Goal: Transaction & Acquisition: Obtain resource

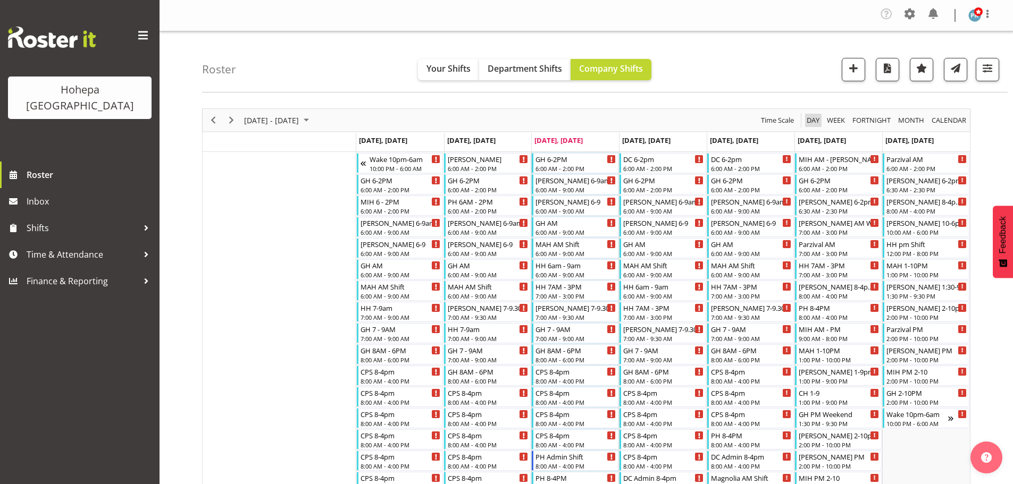
drag, startPoint x: 817, startPoint y: 120, endPoint x: 407, endPoint y: 107, distance: 410.2
click at [816, 120] on span "Day" at bounding box center [813, 120] width 15 height 13
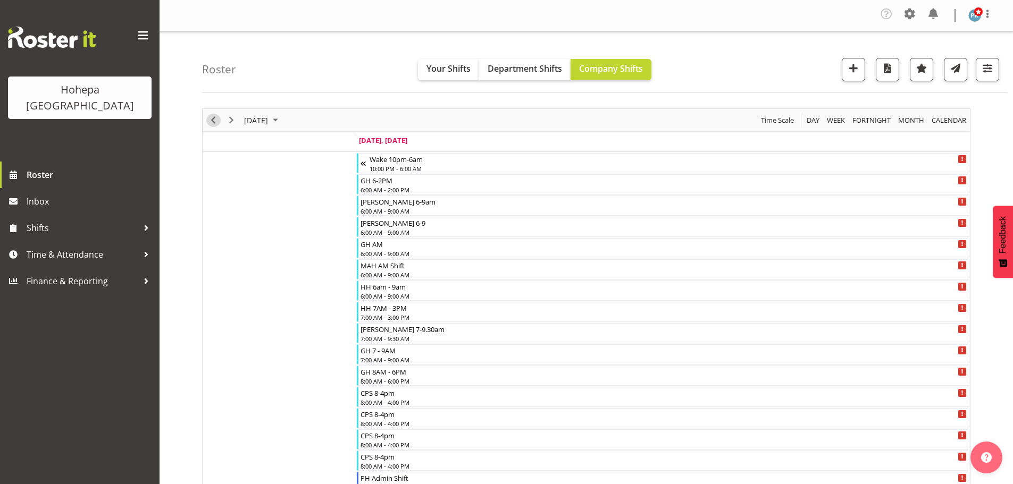
click at [215, 121] on span "Previous" at bounding box center [213, 120] width 13 height 13
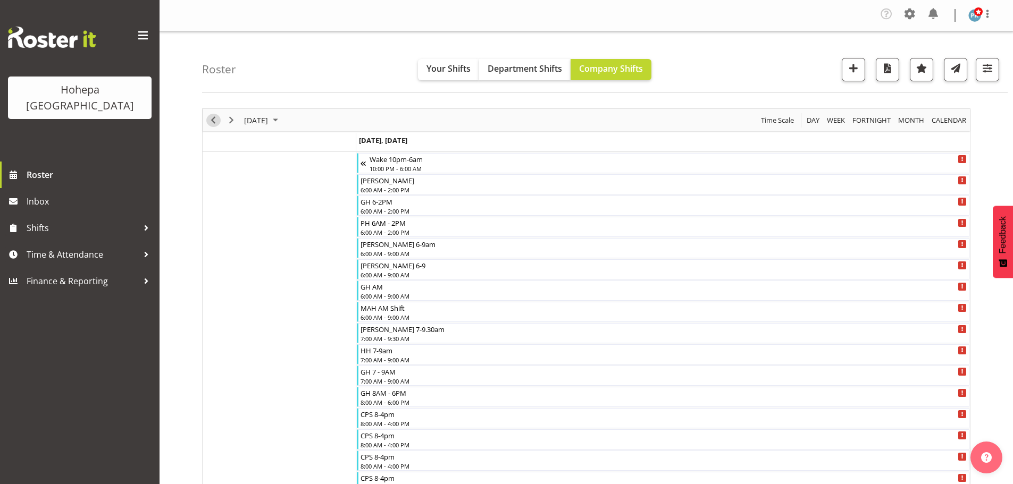
click at [215, 120] on span "Previous" at bounding box center [213, 120] width 13 height 13
click at [989, 67] on span "button" at bounding box center [988, 68] width 14 height 14
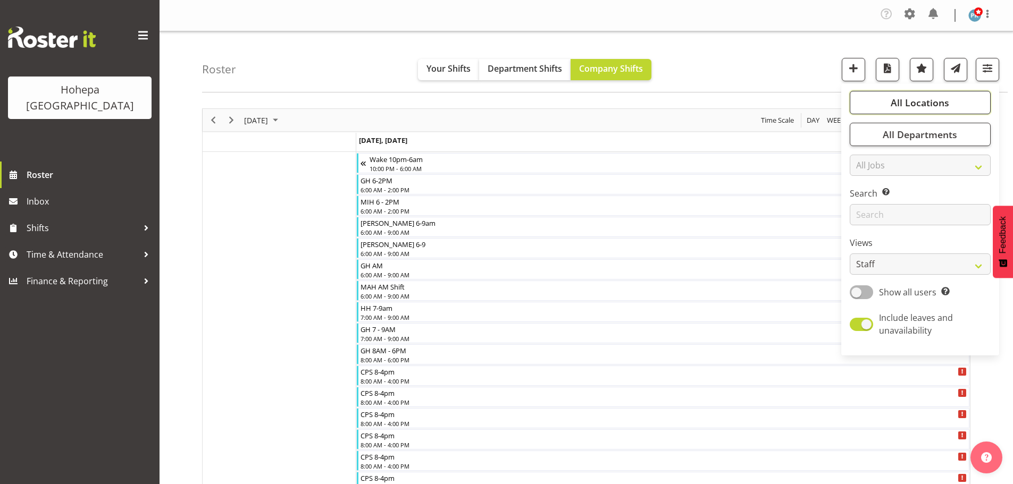
click at [923, 104] on span "All Locations" at bounding box center [920, 102] width 58 height 13
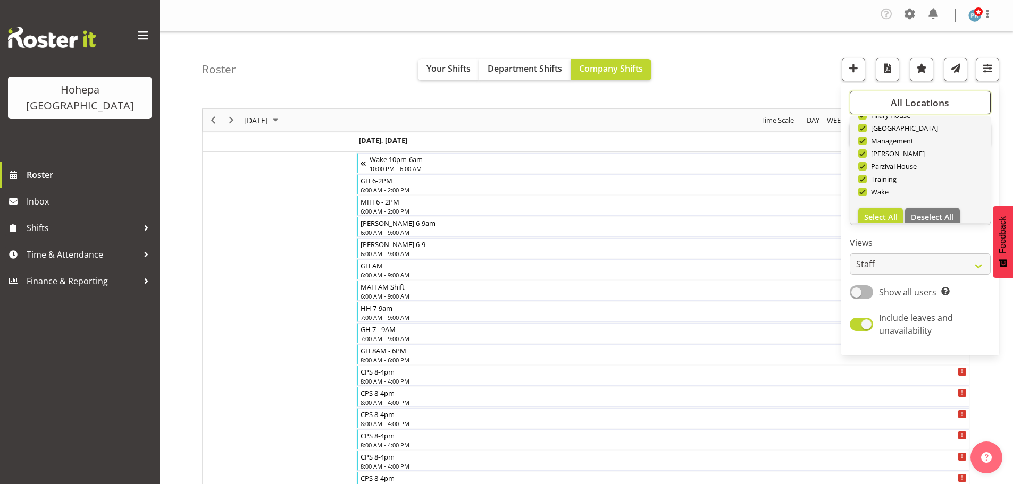
scroll to position [102, 0]
click at [934, 209] on span "Deselect All" at bounding box center [932, 205] width 43 height 10
checkbox input "false"
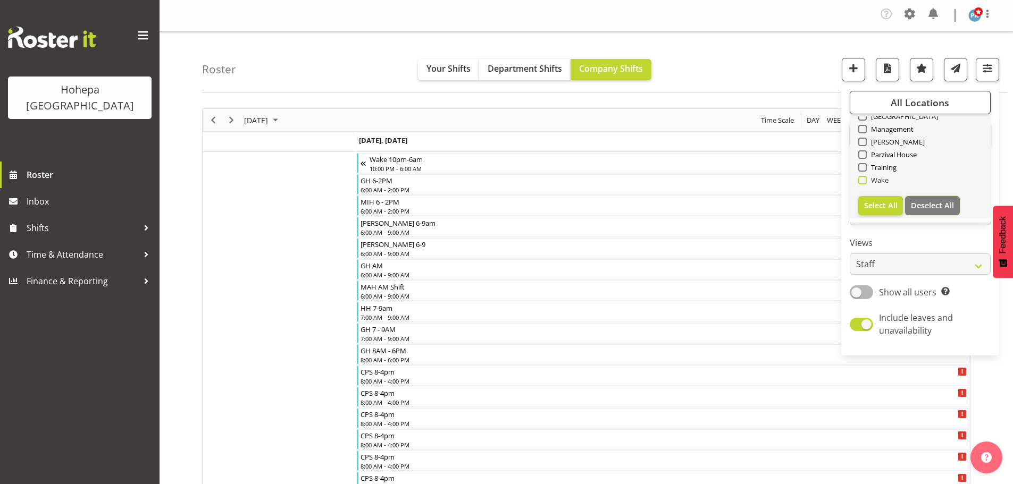
checkbox input "false"
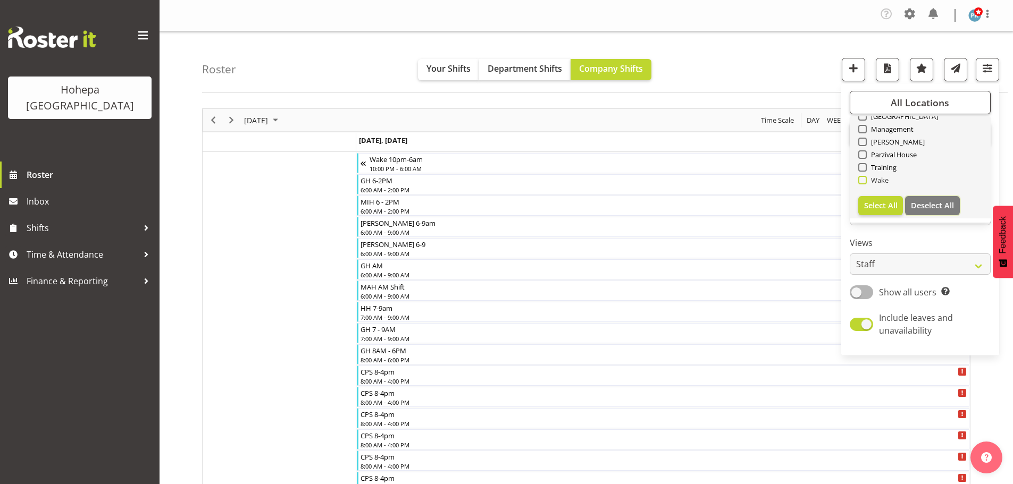
checkbox input "false"
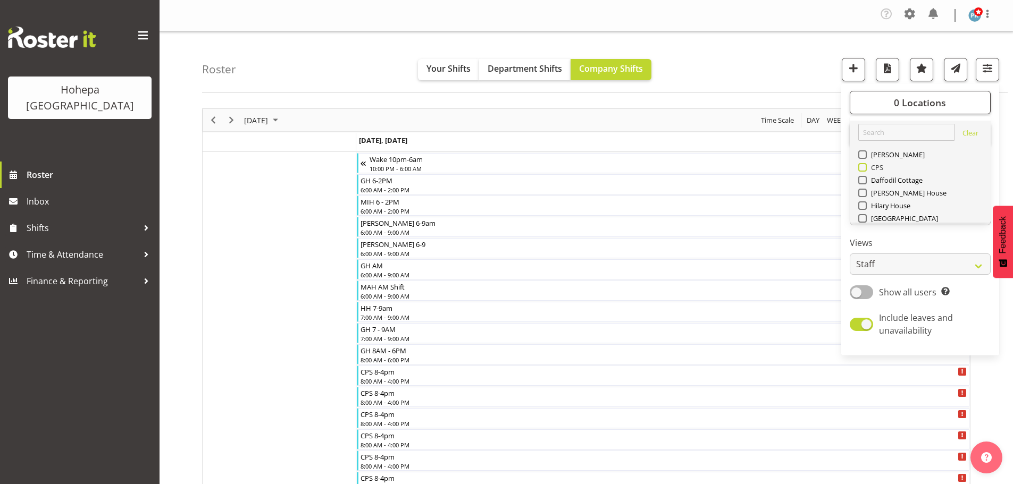
click at [863, 171] on span at bounding box center [862, 167] width 9 height 9
click at [863, 171] on input "CPS" at bounding box center [861, 167] width 7 height 7
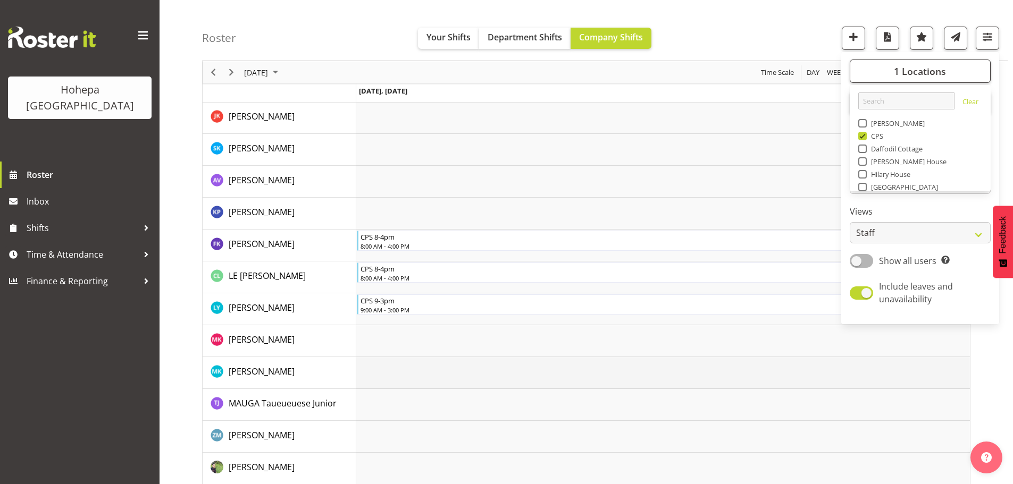
scroll to position [963, 0]
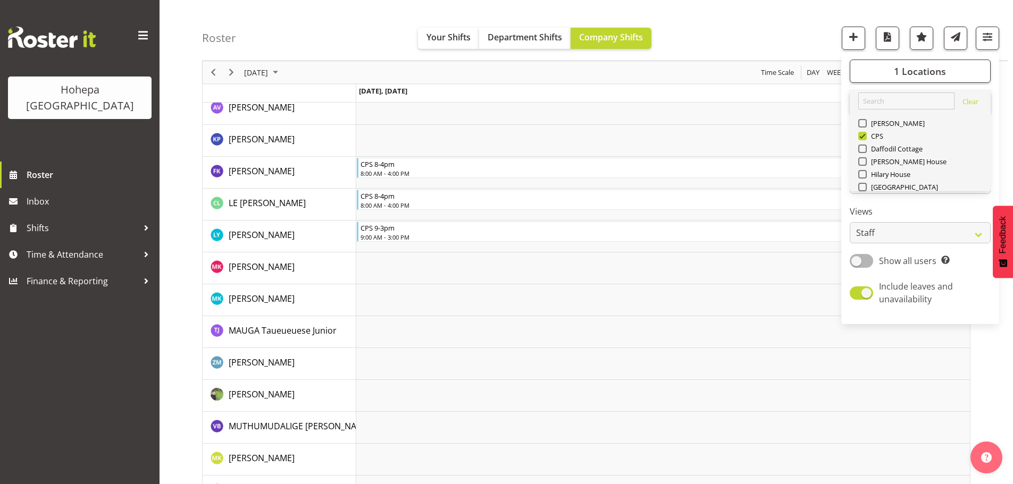
drag, startPoint x: 865, startPoint y: 136, endPoint x: 879, endPoint y: 144, distance: 15.2
click at [865, 136] on span at bounding box center [862, 136] width 9 height 9
click at [865, 136] on input "CPS" at bounding box center [861, 136] width 7 height 7
checkbox input "false"
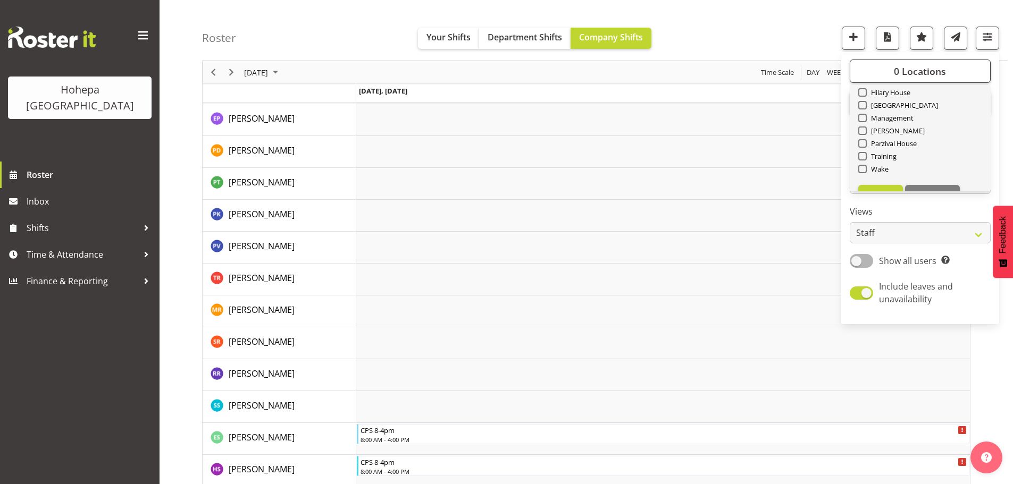
scroll to position [102, 0]
click at [865, 149] on span at bounding box center [862, 149] width 9 height 9
click at [865, 149] on input "Wake" at bounding box center [861, 149] width 7 height 7
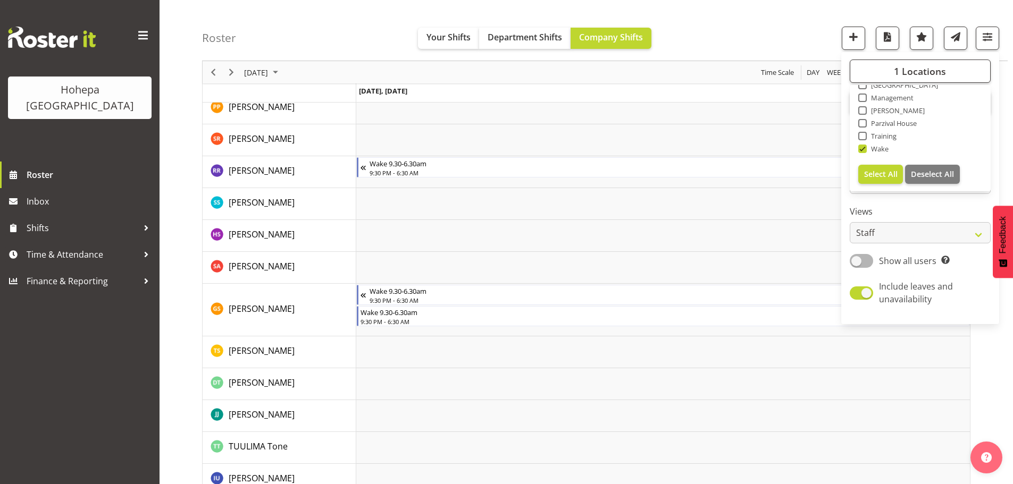
click at [820, 33] on div "Roster Your Shifts Department Shifts Company Shifts 1 Locations [GEOGRAPHIC_DAT…" at bounding box center [605, 30] width 806 height 61
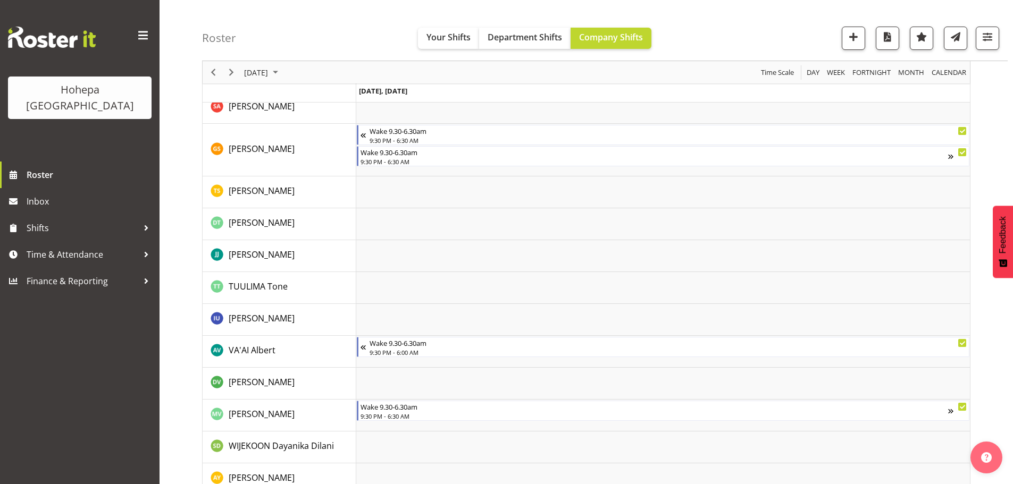
scroll to position [1578, 0]
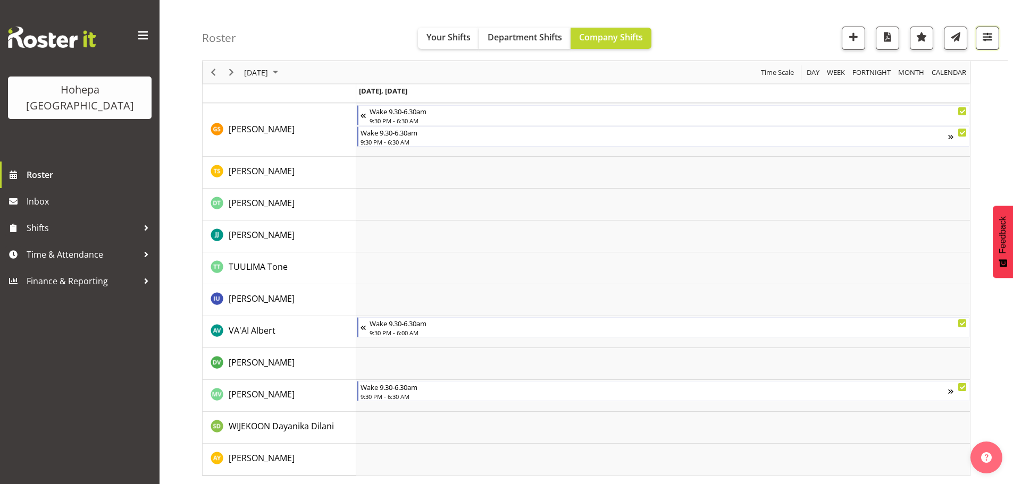
click at [988, 40] on span "button" at bounding box center [988, 37] width 14 height 14
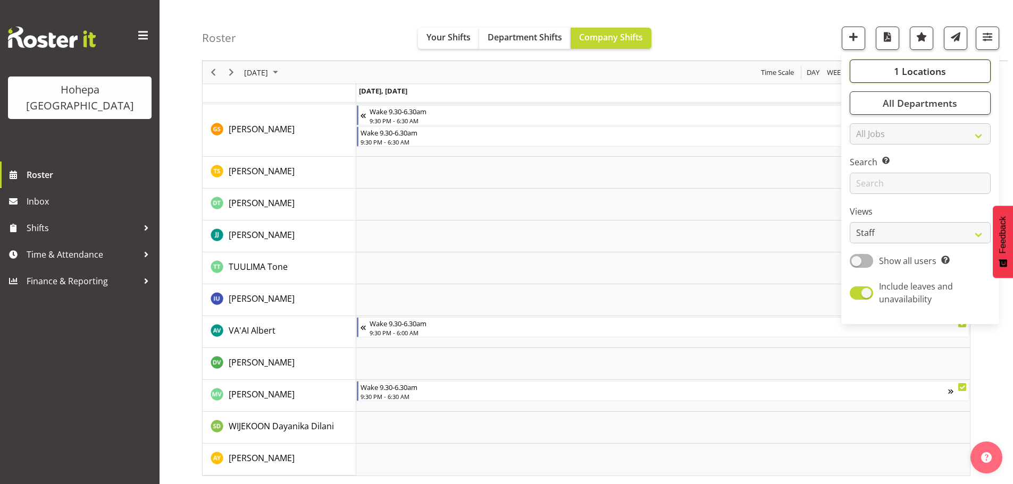
click at [935, 67] on span "1 Locations" at bounding box center [920, 71] width 52 height 13
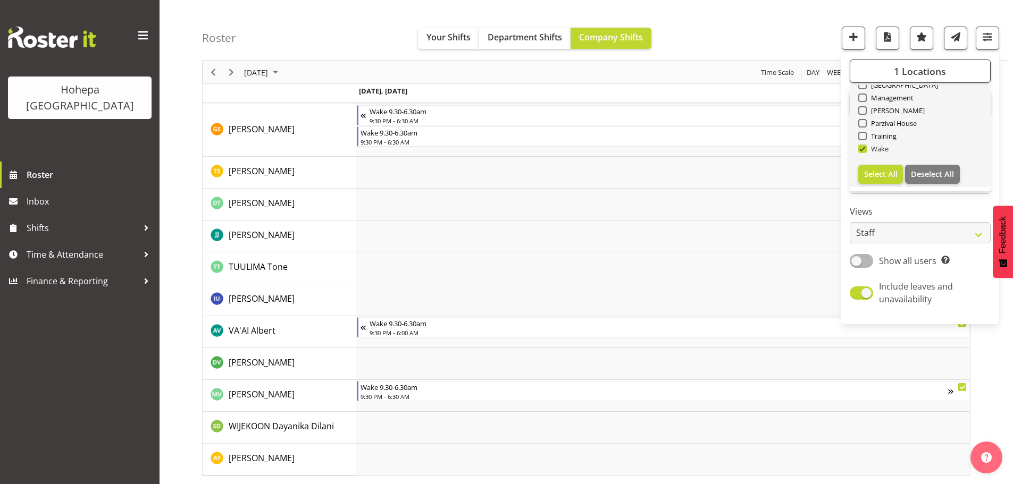
click at [864, 148] on span at bounding box center [862, 149] width 9 height 9
click at [864, 148] on input "Wake" at bounding box center [861, 149] width 7 height 7
checkbox input "false"
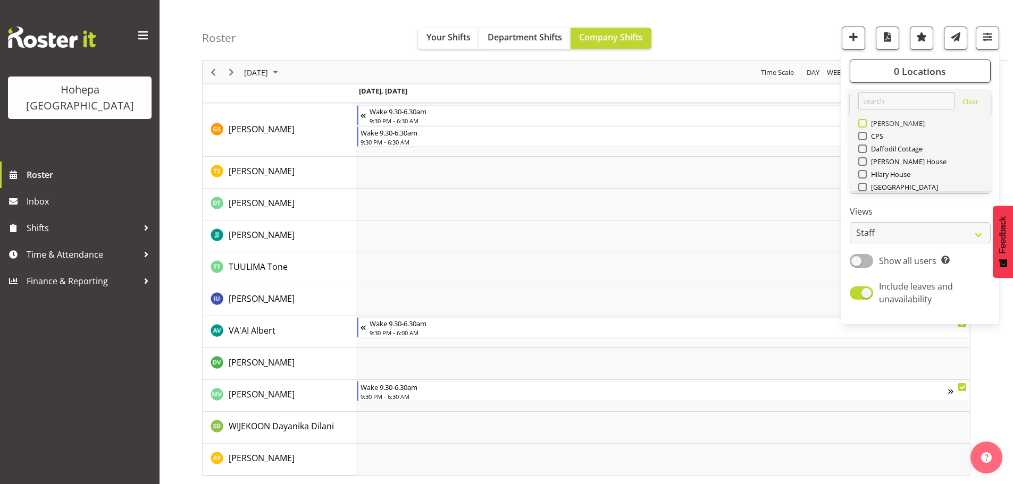
click at [863, 126] on span at bounding box center [862, 123] width 9 height 9
click at [863, 126] on input "[PERSON_NAME]" at bounding box center [861, 123] width 7 height 7
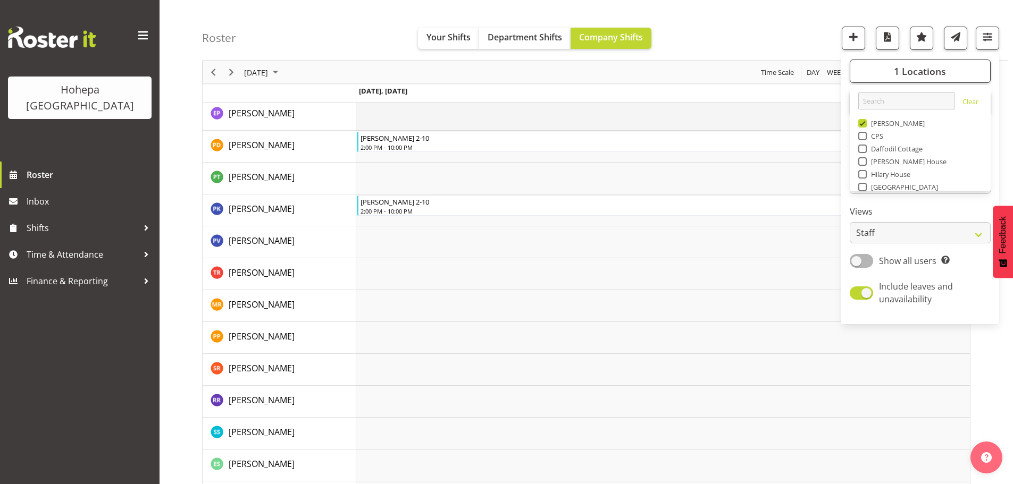
scroll to position [1367, 0]
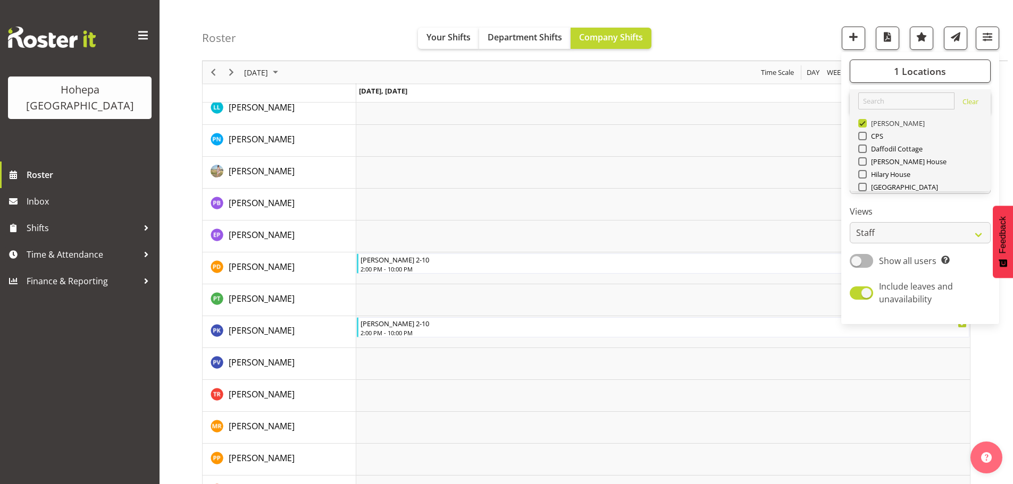
click at [866, 122] on span at bounding box center [862, 123] width 9 height 9
click at [865, 122] on input "[PERSON_NAME]" at bounding box center [861, 123] width 7 height 7
checkbox input "false"
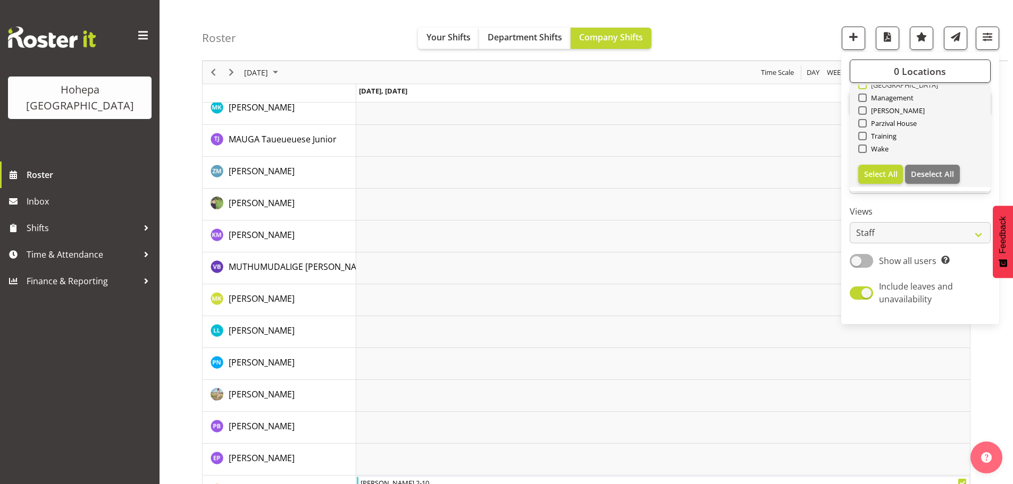
click at [861, 88] on span at bounding box center [862, 85] width 9 height 9
click at [861, 88] on input "[GEOGRAPHIC_DATA]" at bounding box center [861, 85] width 7 height 7
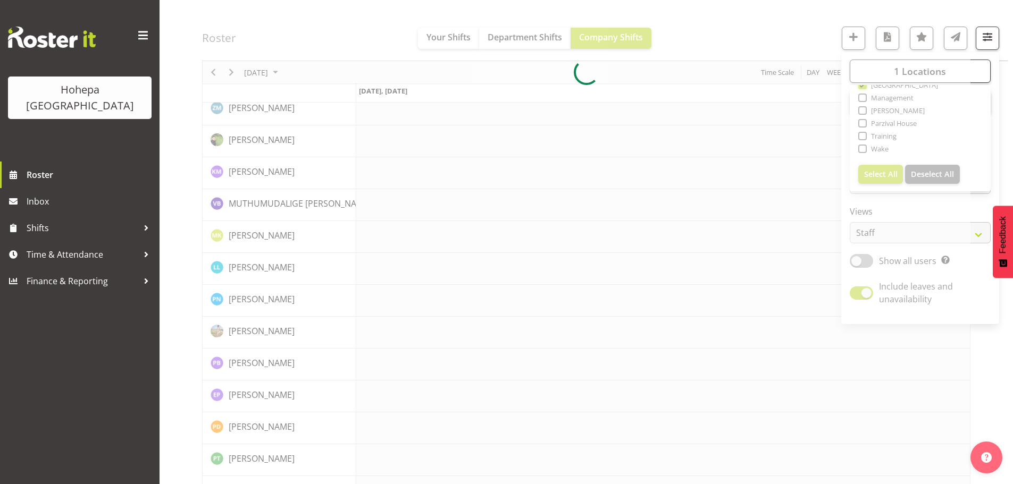
scroll to position [99, 0]
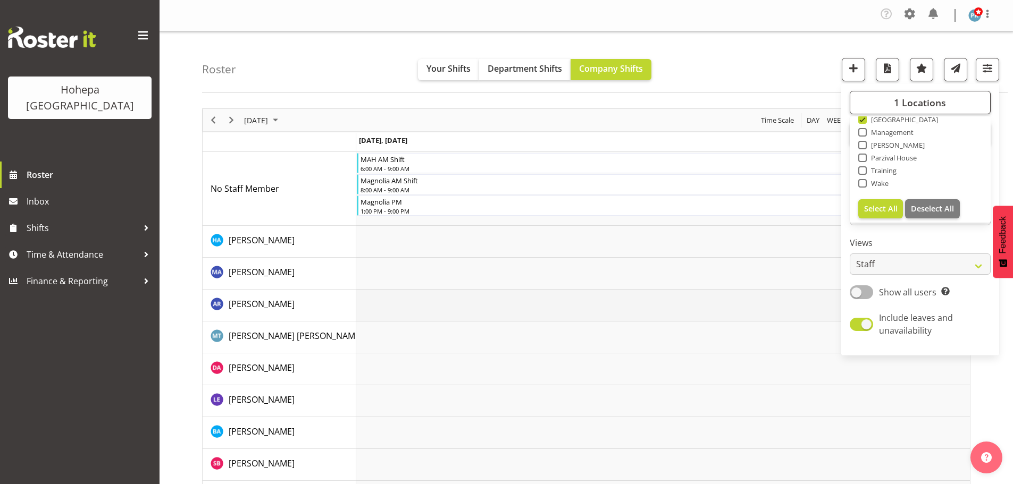
scroll to position [160, 0]
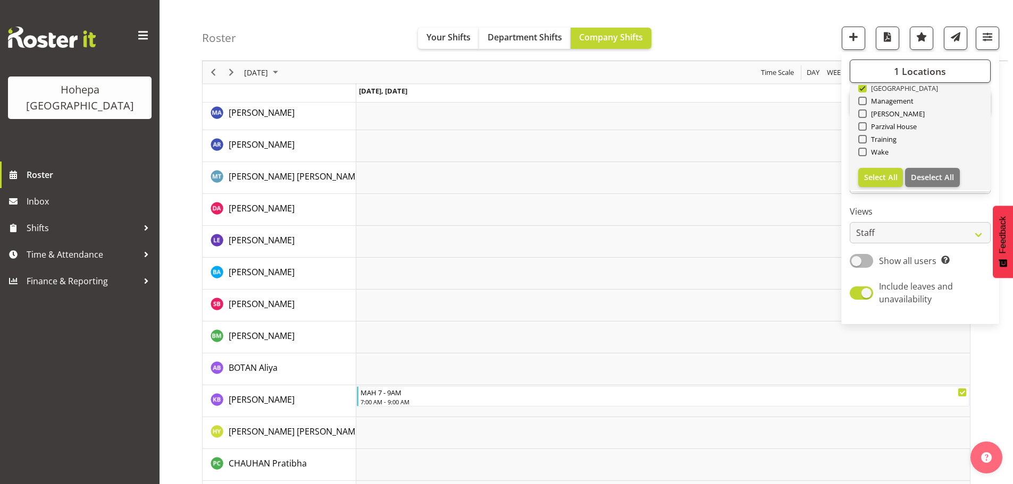
click at [863, 90] on span at bounding box center [862, 88] width 9 height 9
click at [863, 90] on input "[GEOGRAPHIC_DATA]" at bounding box center [861, 88] width 7 height 7
checkbox input "false"
click at [864, 113] on span at bounding box center [862, 114] width 9 height 9
click at [864, 113] on input "[PERSON_NAME]" at bounding box center [861, 114] width 7 height 7
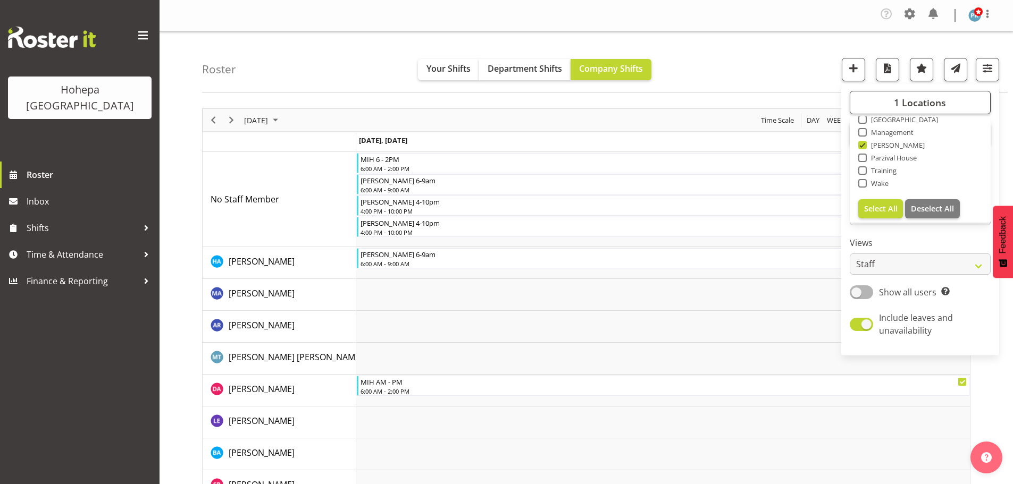
drag, startPoint x: 864, startPoint y: 147, endPoint x: 862, endPoint y: 155, distance: 8.3
click at [864, 147] on span at bounding box center [862, 145] width 9 height 9
click at [864, 147] on input "[PERSON_NAME]" at bounding box center [861, 145] width 7 height 7
checkbox input "false"
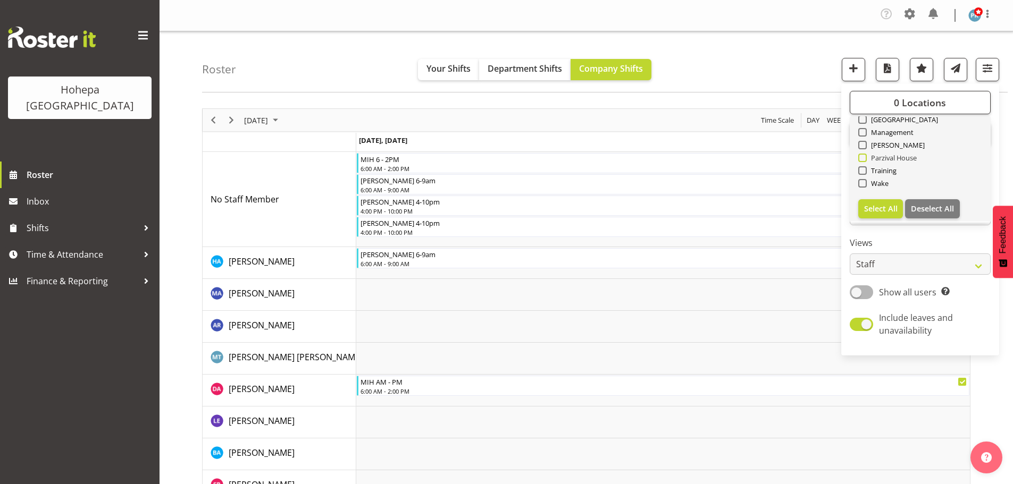
click at [863, 158] on span at bounding box center [862, 158] width 9 height 9
click at [863, 158] on input "Parzival House" at bounding box center [861, 158] width 7 height 7
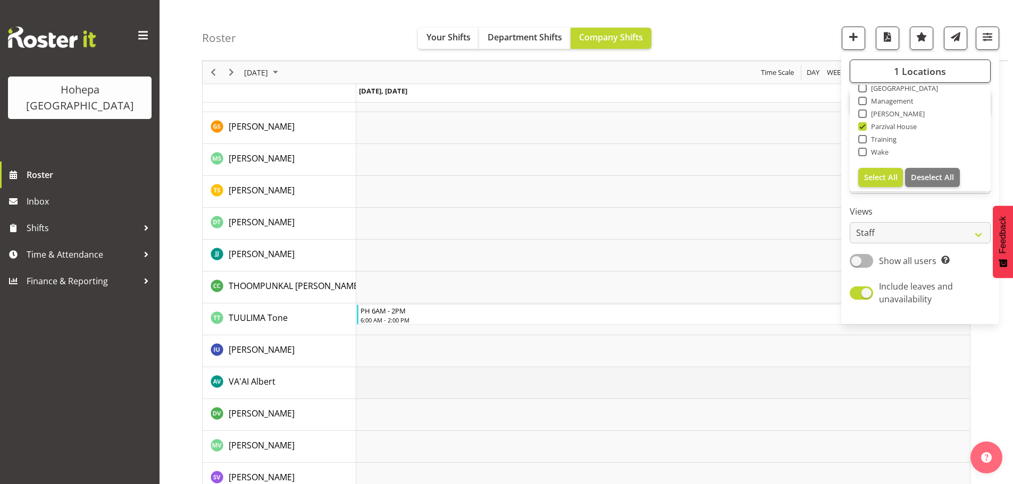
scroll to position [2069, 0]
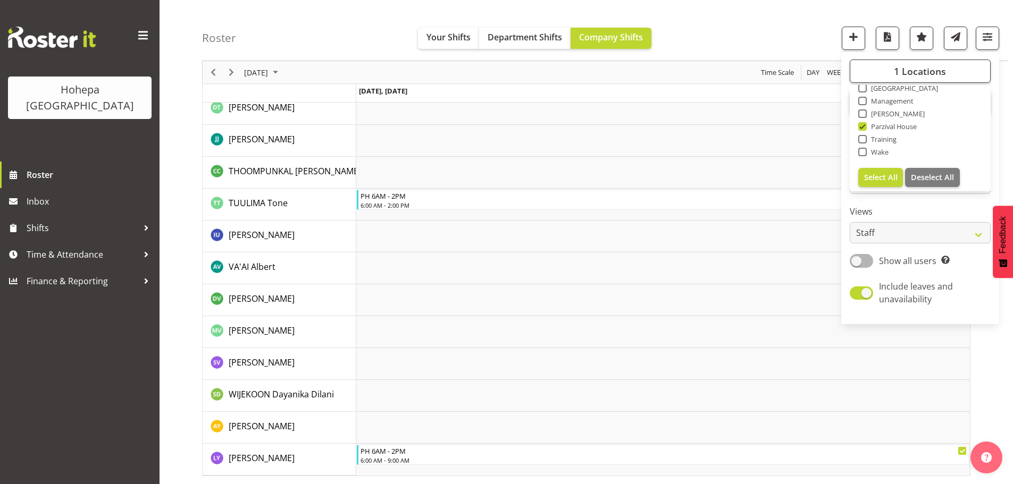
drag, startPoint x: 864, startPoint y: 127, endPoint x: 865, endPoint y: 121, distance: 6.5
click at [864, 127] on span at bounding box center [862, 126] width 9 height 9
click at [864, 127] on input "Parzival House" at bounding box center [861, 126] width 7 height 7
checkbox input "false"
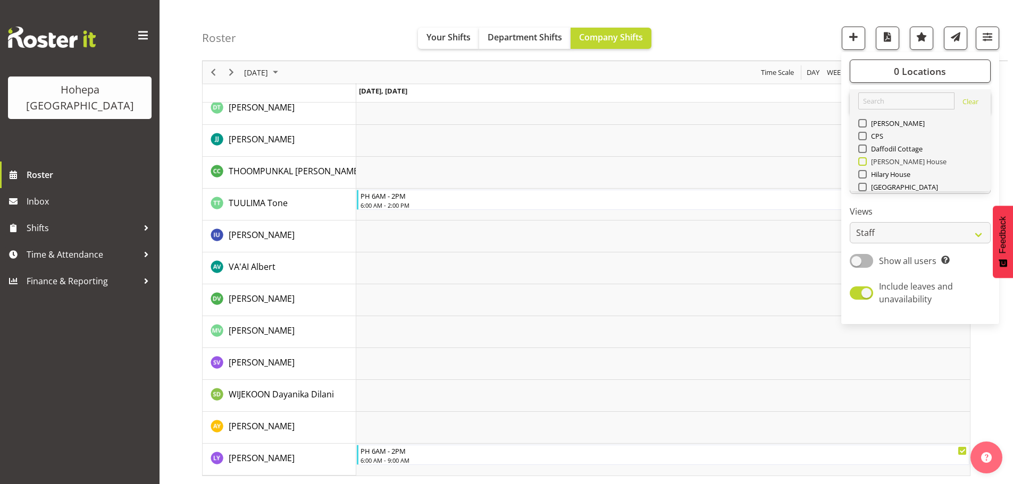
click at [863, 162] on span at bounding box center [862, 161] width 9 height 9
click at [863, 162] on input "[PERSON_NAME] House" at bounding box center [861, 161] width 7 height 7
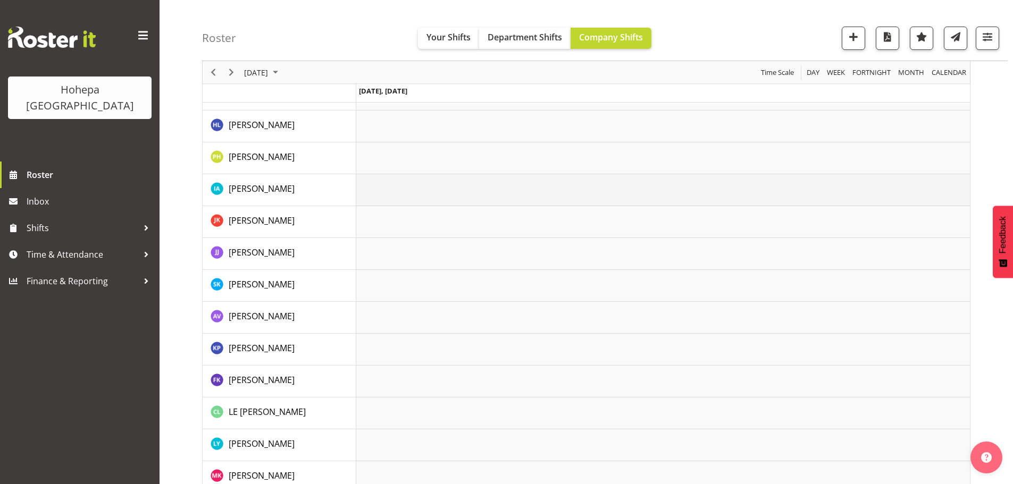
scroll to position [941, 0]
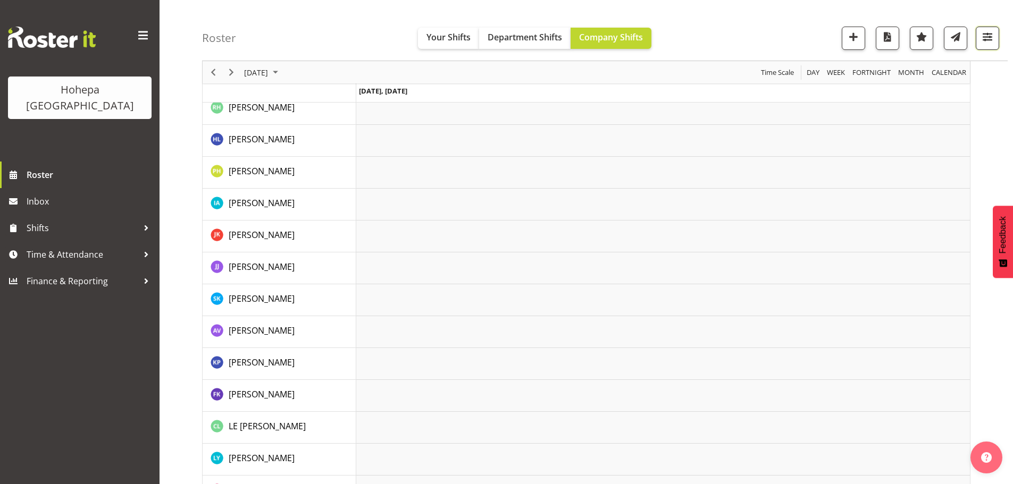
click at [983, 32] on span "button" at bounding box center [988, 37] width 14 height 14
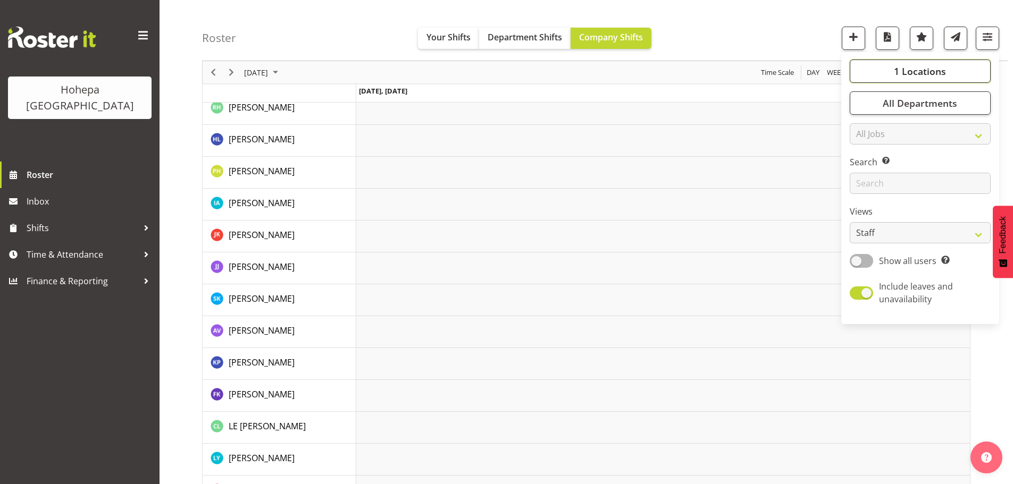
click at [921, 71] on span "1 Locations" at bounding box center [920, 71] width 52 height 13
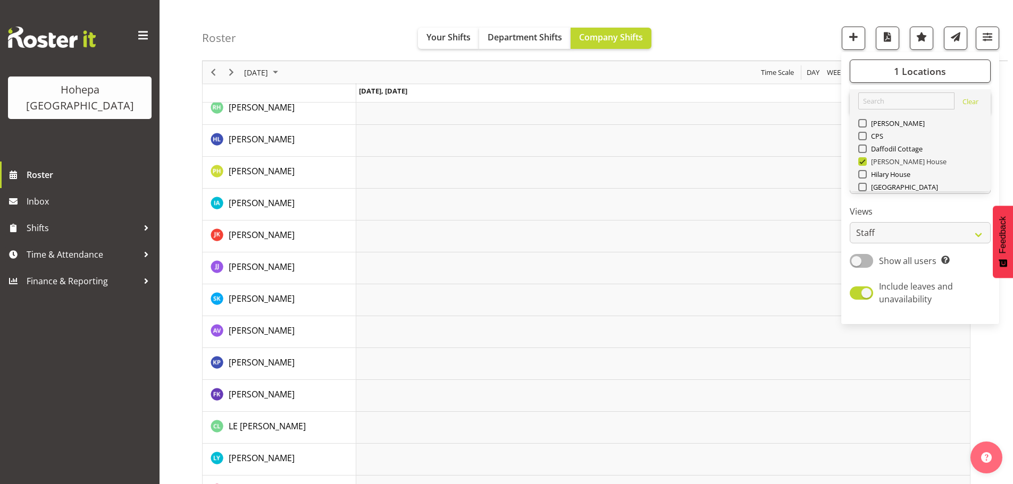
click at [864, 164] on span at bounding box center [862, 161] width 9 height 9
click at [864, 164] on input "[PERSON_NAME] House" at bounding box center [861, 161] width 7 height 7
checkbox input "false"
click at [861, 176] on span at bounding box center [862, 174] width 9 height 9
click at [861, 176] on input "Hilary House" at bounding box center [861, 174] width 7 height 7
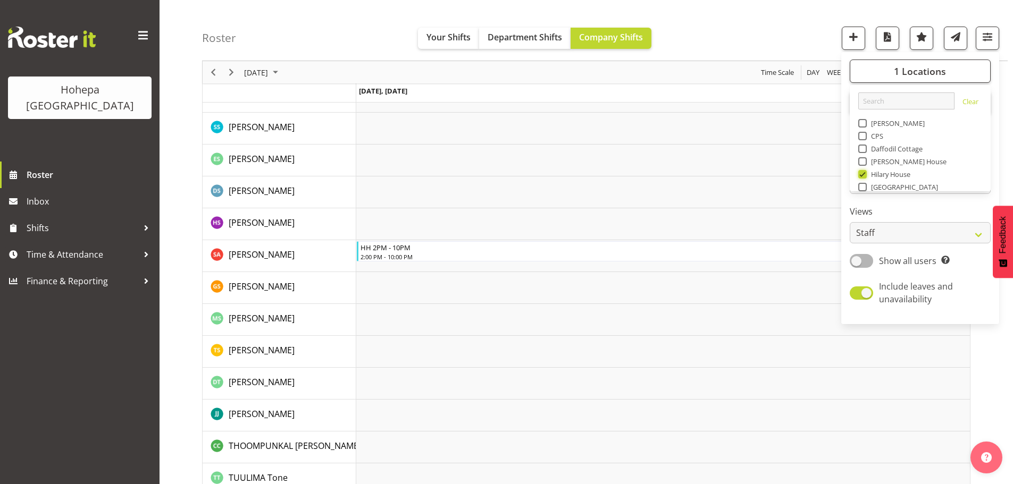
scroll to position [2037, 0]
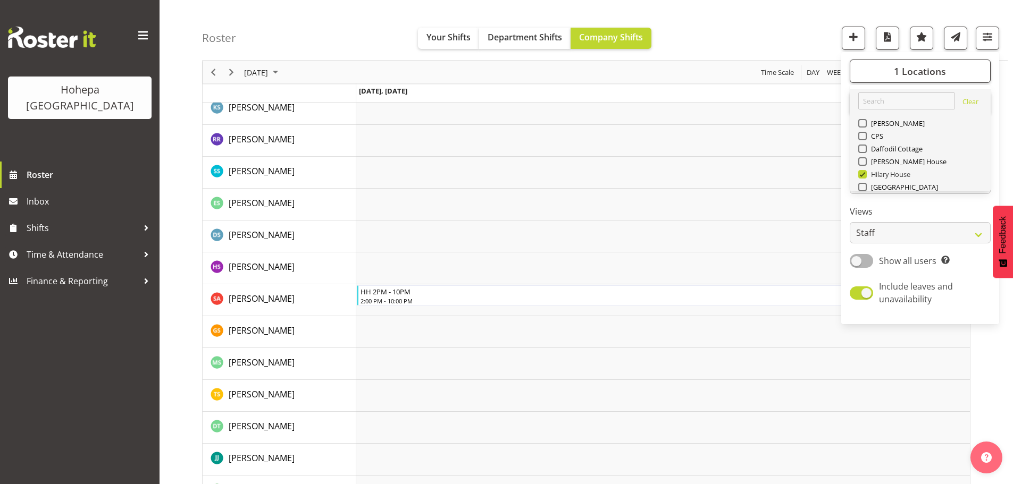
click at [867, 175] on span "Hilary House" at bounding box center [889, 174] width 44 height 9
click at [865, 175] on input "Hilary House" at bounding box center [861, 174] width 7 height 7
checkbox input "false"
click at [863, 149] on span at bounding box center [862, 149] width 9 height 9
click at [863, 149] on input "Daffodil Cottage" at bounding box center [861, 149] width 7 height 7
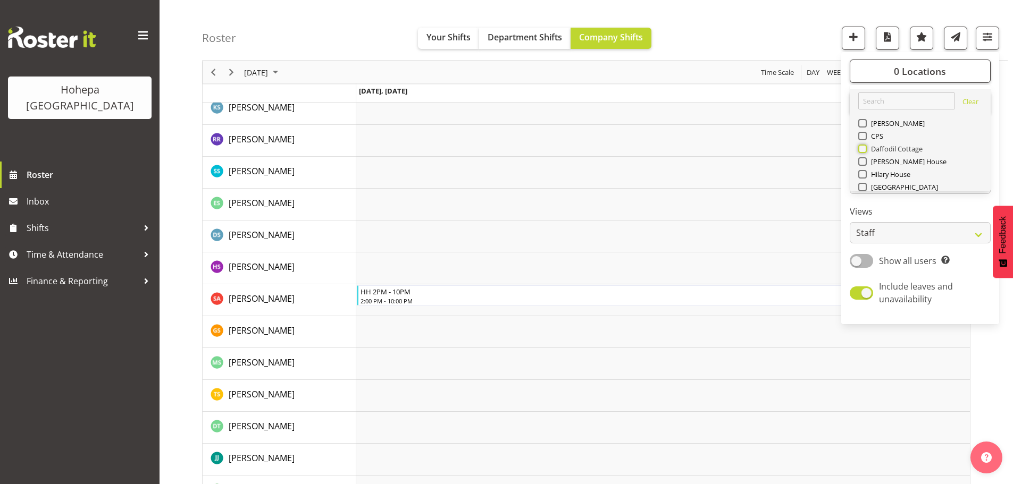
checkbox input "true"
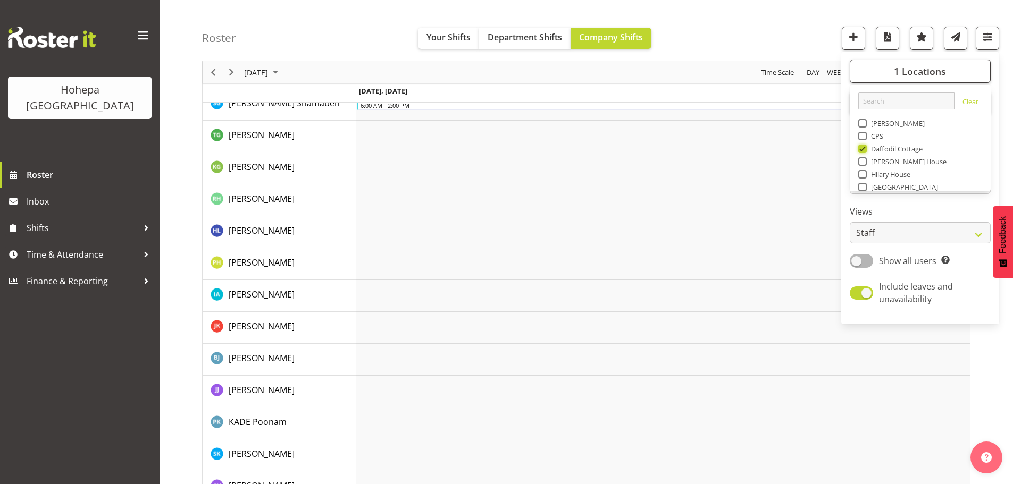
scroll to position [441, 0]
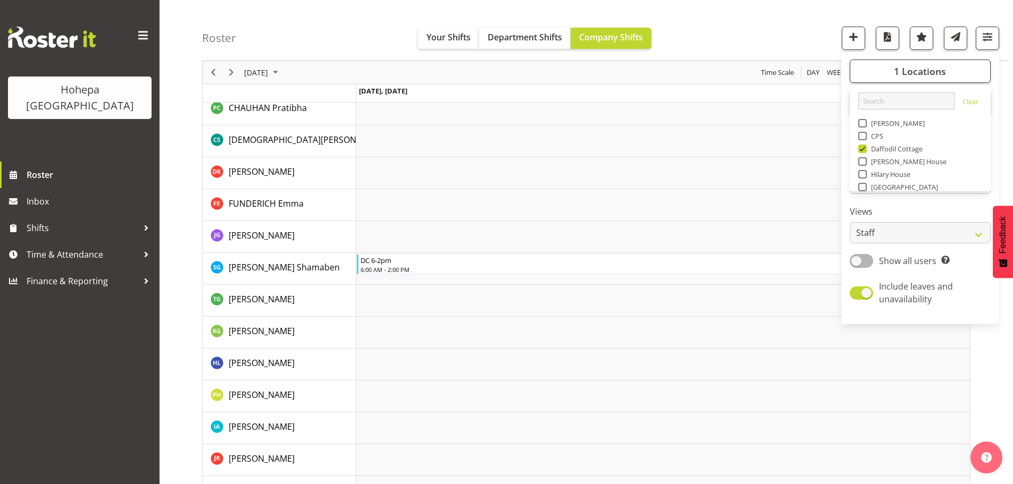
click at [791, 29] on div "Roster Your Shifts Department Shifts Company Shifts 1 Locations [GEOGRAPHIC_DAT…" at bounding box center [605, 30] width 806 height 61
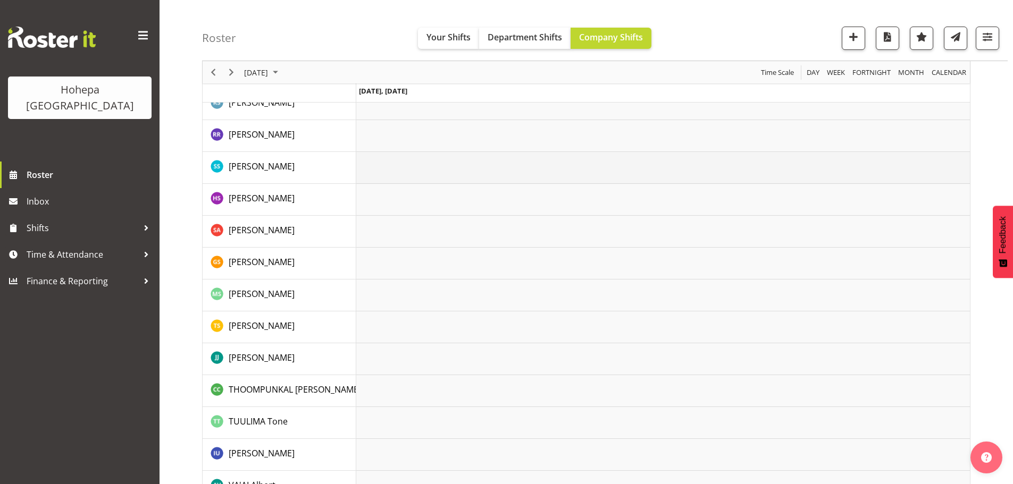
scroll to position [1814, 0]
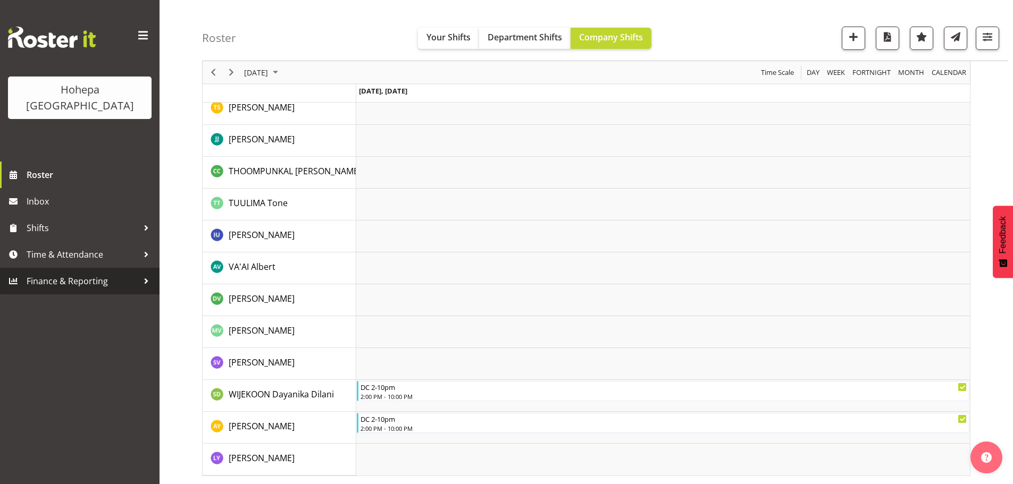
drag, startPoint x: 763, startPoint y: 1, endPoint x: 90, endPoint y: 263, distance: 722.7
click at [90, 273] on span "Finance & Reporting" at bounding box center [83, 281] width 112 height 16
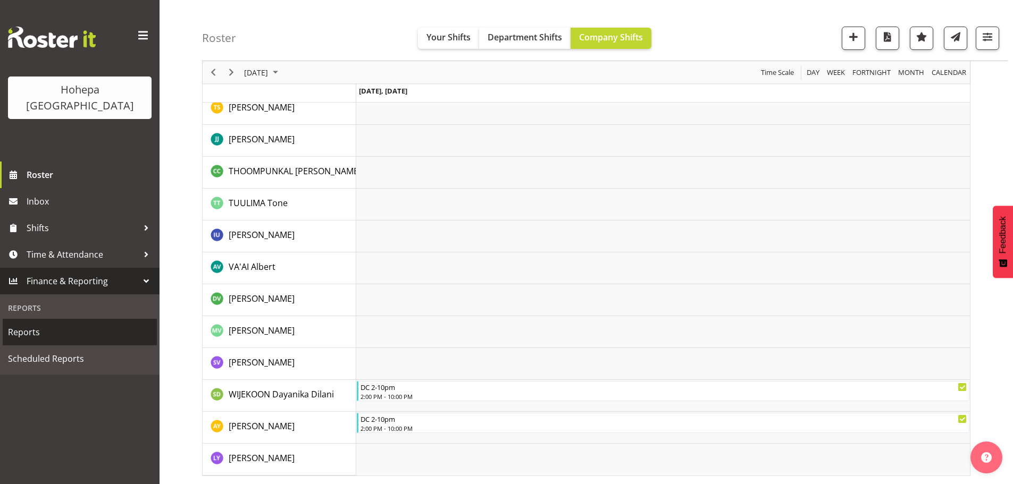
click at [54, 324] on span "Reports" at bounding box center [80, 332] width 144 height 16
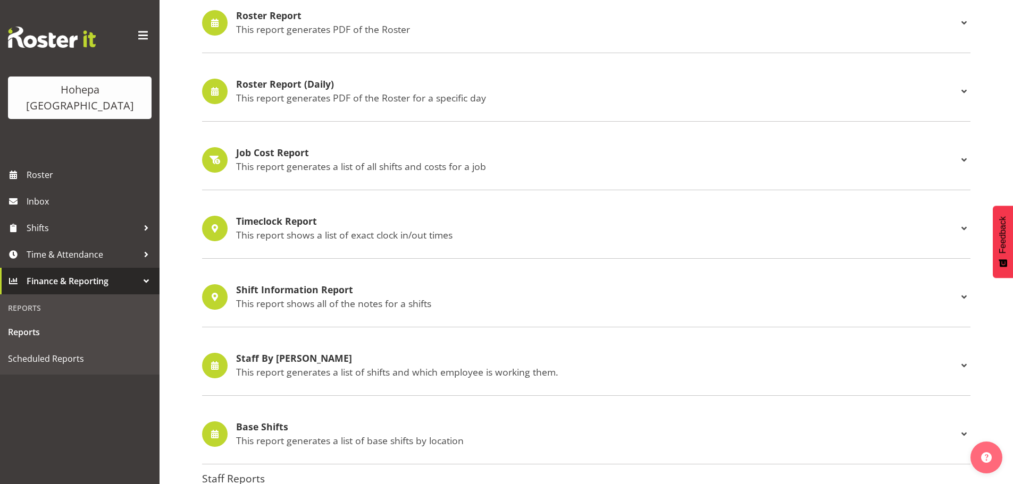
scroll to position [479, 0]
click at [287, 358] on h4 "Staff By Shifts" at bounding box center [597, 359] width 722 height 11
select select
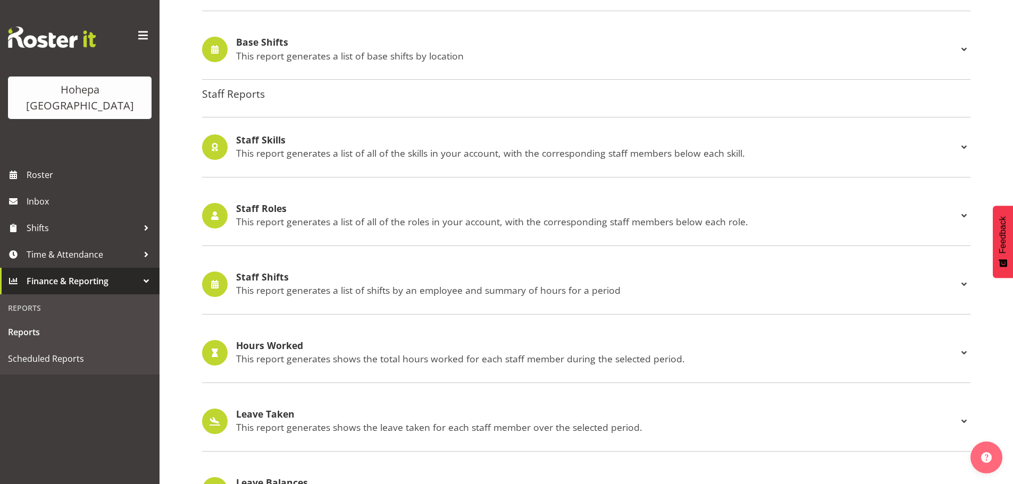
scroll to position [957, 0]
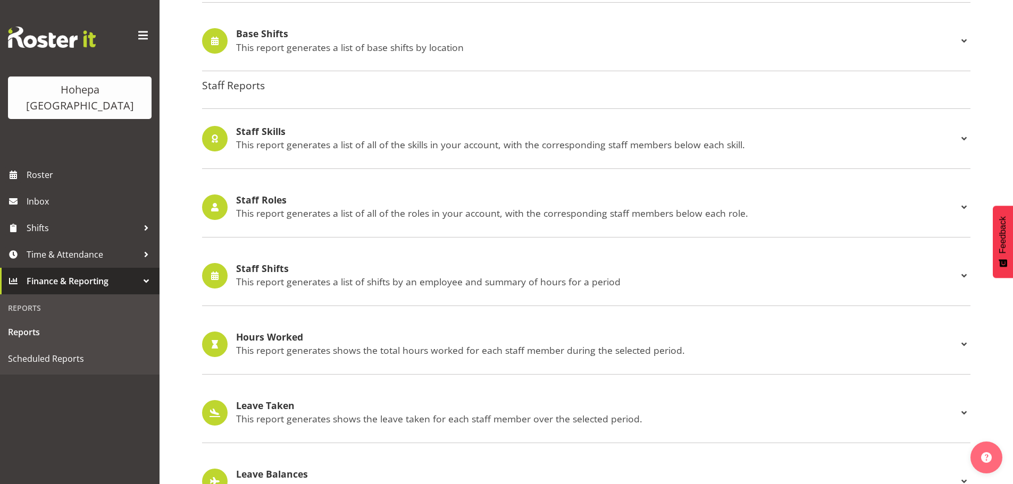
click at [266, 264] on h4 "Staff Shifts" at bounding box center [597, 269] width 722 height 11
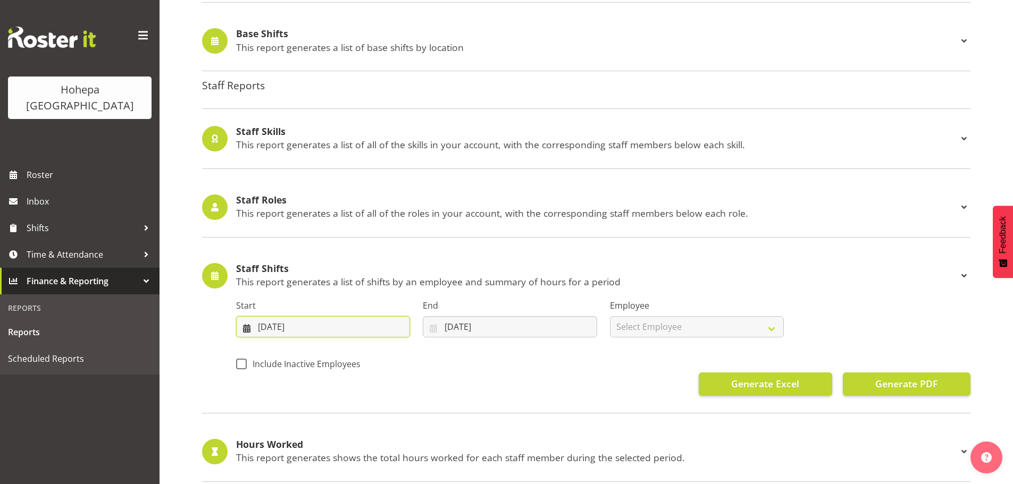
click at [266, 327] on input "03/09/2025" at bounding box center [323, 326] width 174 height 21
click at [280, 437] on span "8" at bounding box center [280, 434] width 4 height 10
type input "08/09/2025"
click at [450, 329] on input "10/09/2025" at bounding box center [510, 326] width 174 height 21
click at [446, 477] on span "21" at bounding box center [445, 474] width 9 height 10
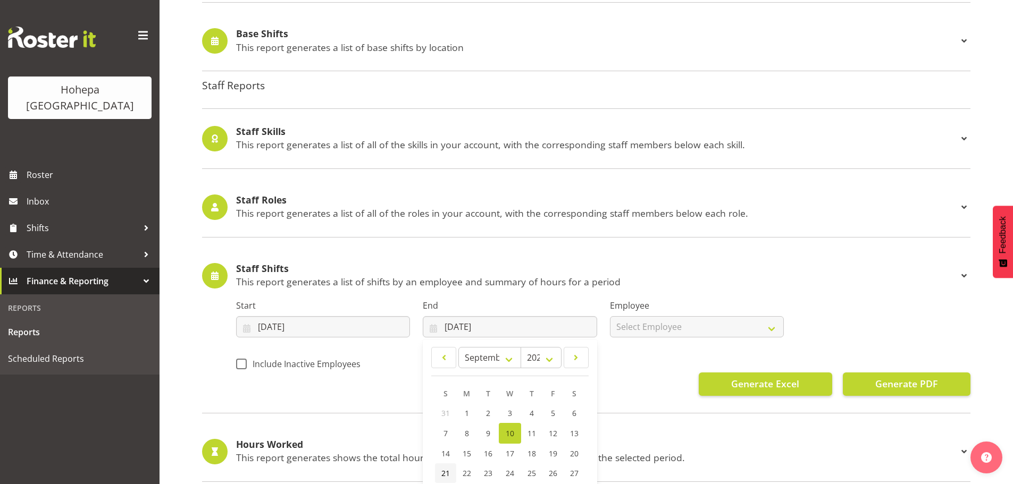
type input "21/09/2025"
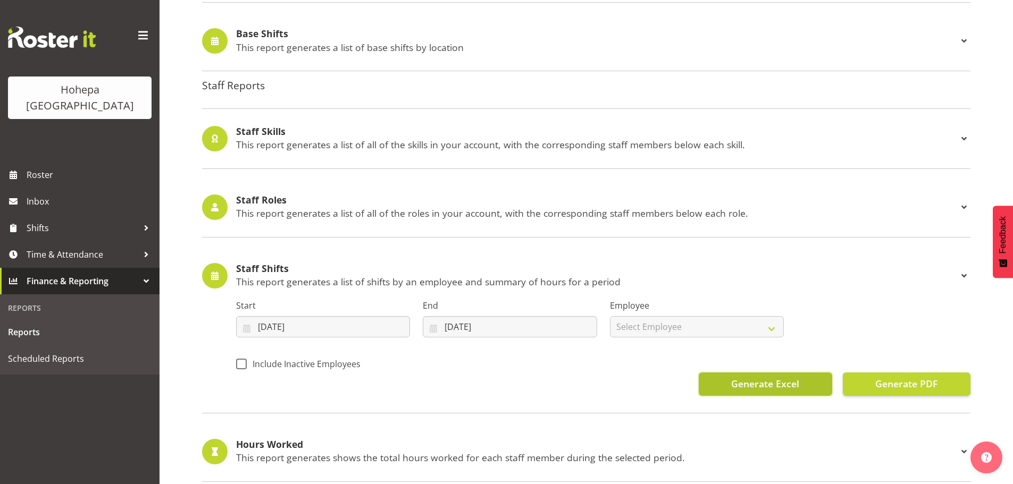
click at [742, 388] on span "Generate Excel" at bounding box center [765, 384] width 68 height 14
